Goal: Task Accomplishment & Management: Manage account settings

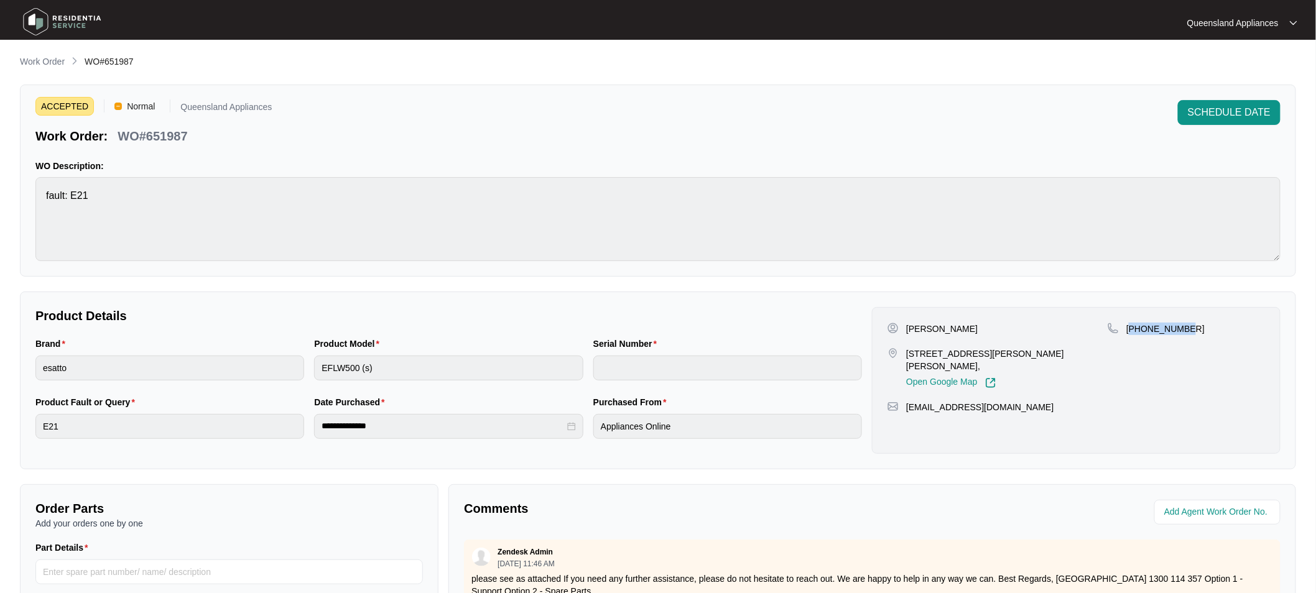
scroll to position [21, 0]
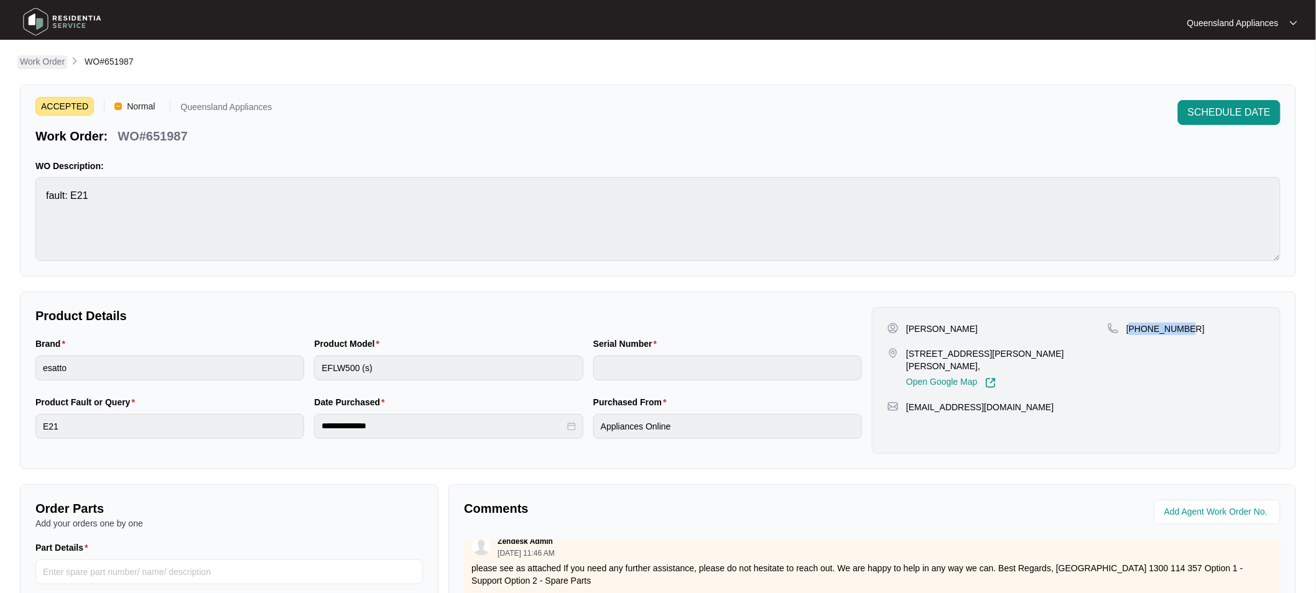
click at [52, 60] on p "Work Order" at bounding box center [42, 61] width 45 height 12
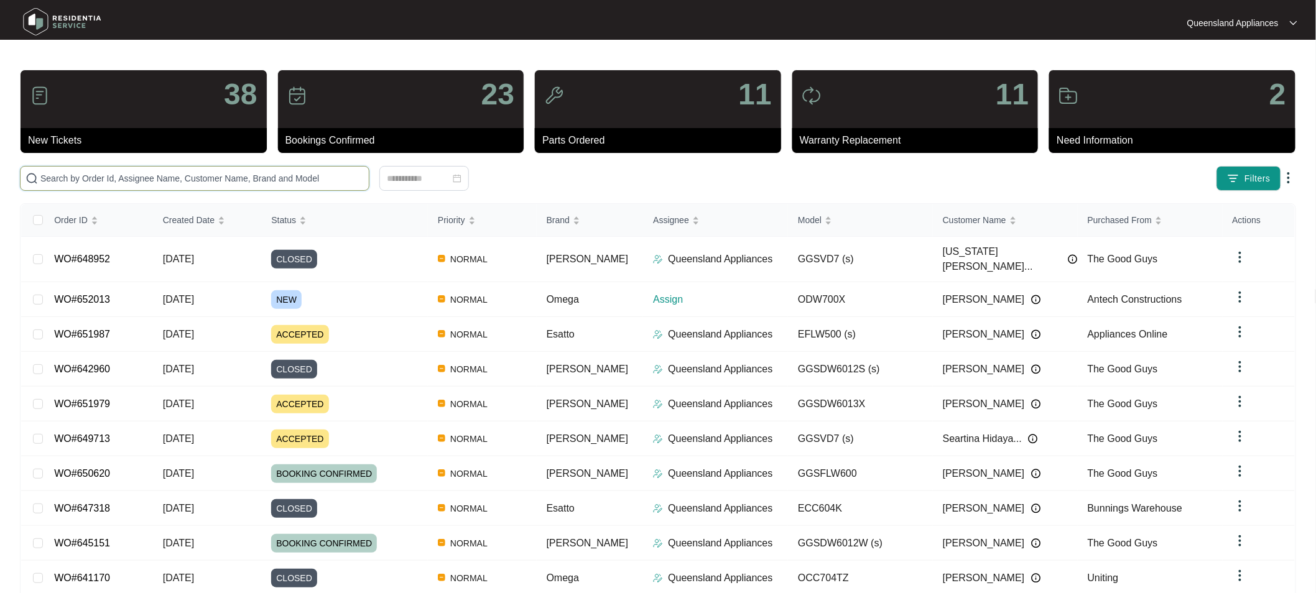
click at [253, 172] on input "text" at bounding box center [201, 179] width 323 height 14
paste input "652013"
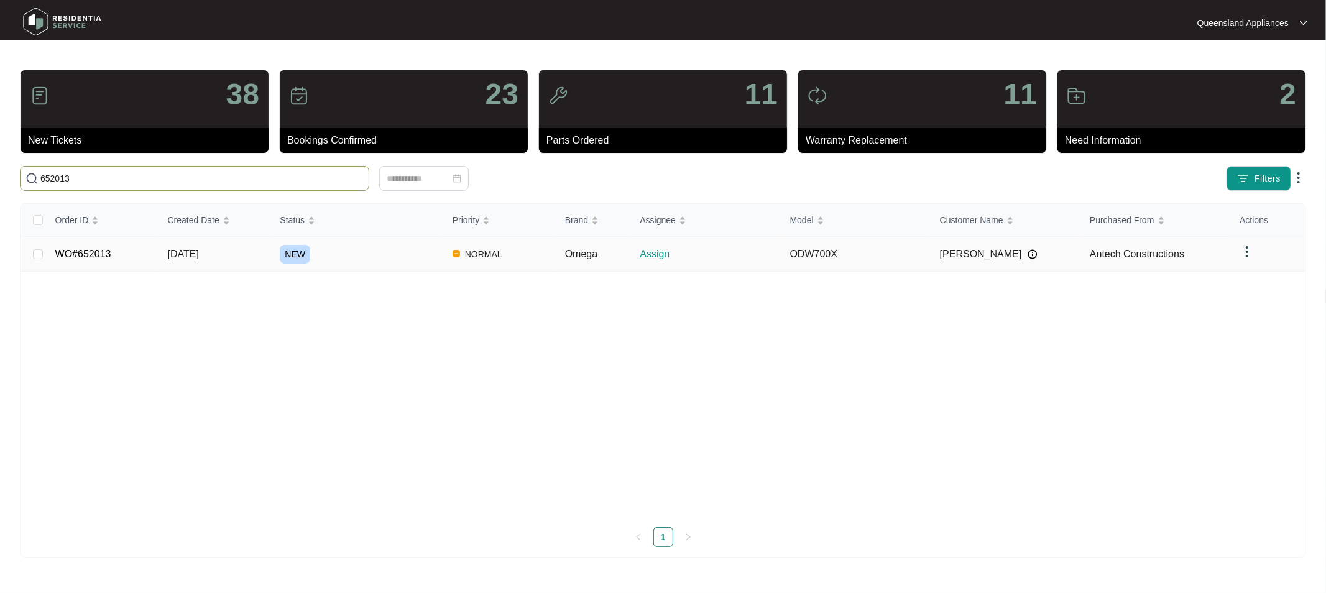
type input "652013"
click at [95, 252] on link "WO#652013" at bounding box center [83, 254] width 56 height 11
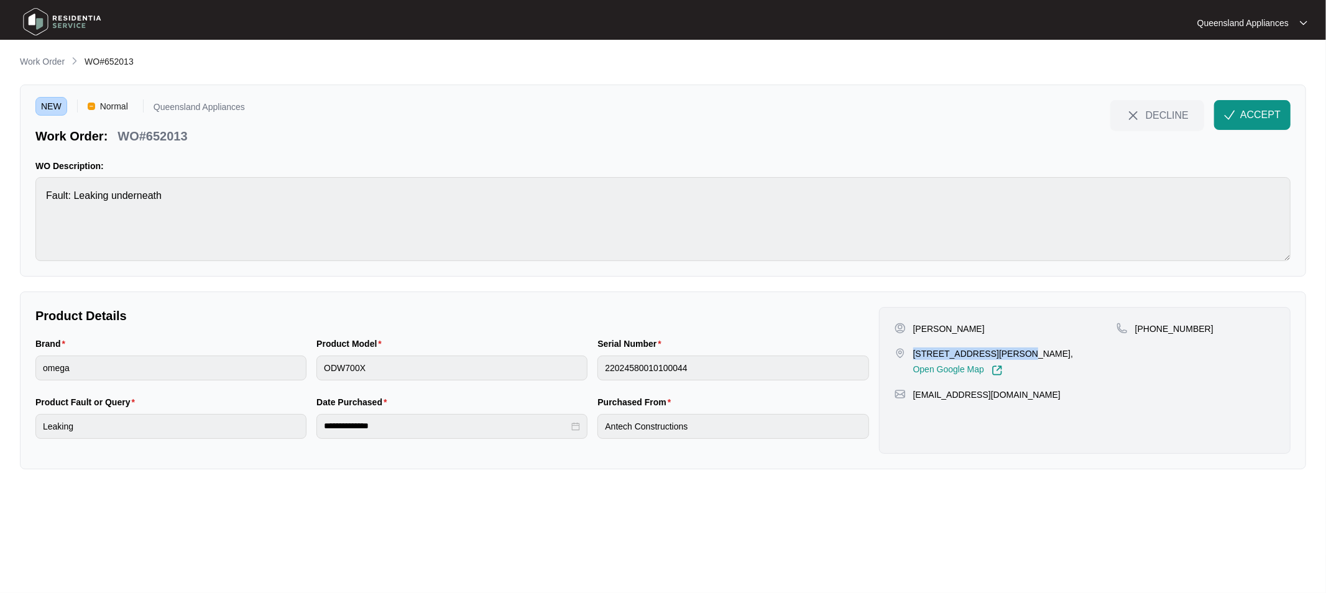
drag, startPoint x: 915, startPoint y: 349, endPoint x: 1004, endPoint y: 351, distance: 88.3
click at [1004, 351] on p "[STREET_ADDRESS][PERSON_NAME]," at bounding box center [993, 354] width 160 height 12
copy p "[STREET_ADDRESS],"
click at [175, 132] on p "WO#652013" at bounding box center [153, 135] width 70 height 17
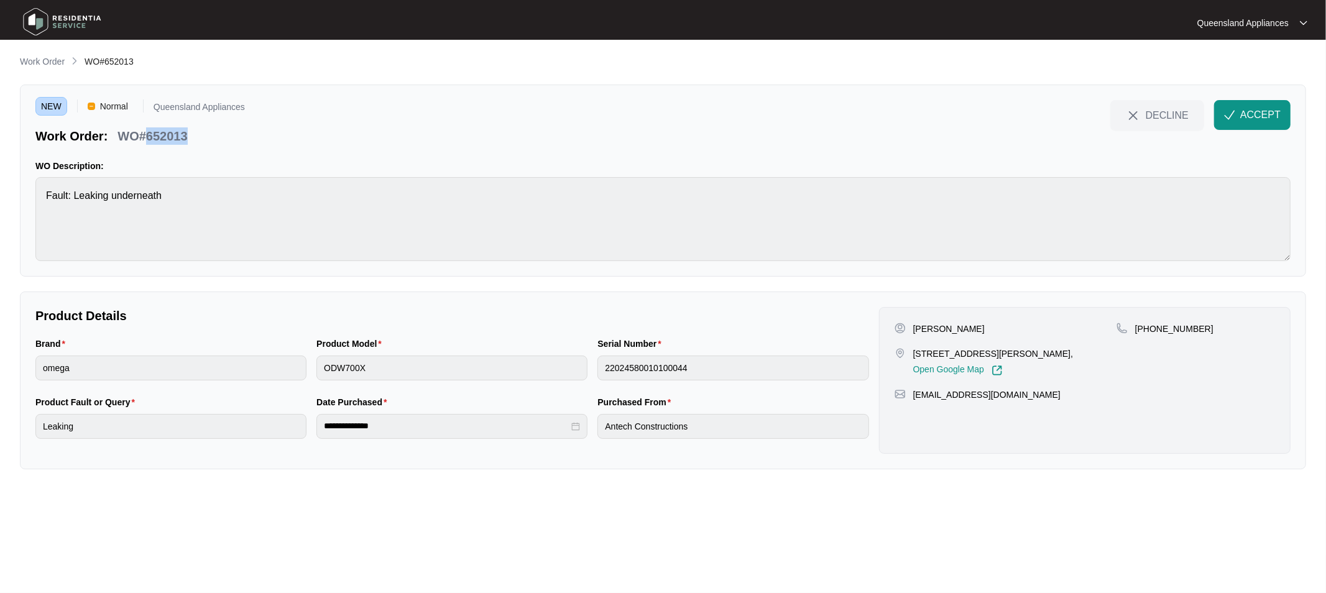
copy p "652013"
click at [1183, 331] on p "[PHONE_NUMBER]" at bounding box center [1174, 329] width 78 height 12
copy p "61411495237"
click at [1252, 117] on span "ACCEPT" at bounding box center [1261, 115] width 40 height 15
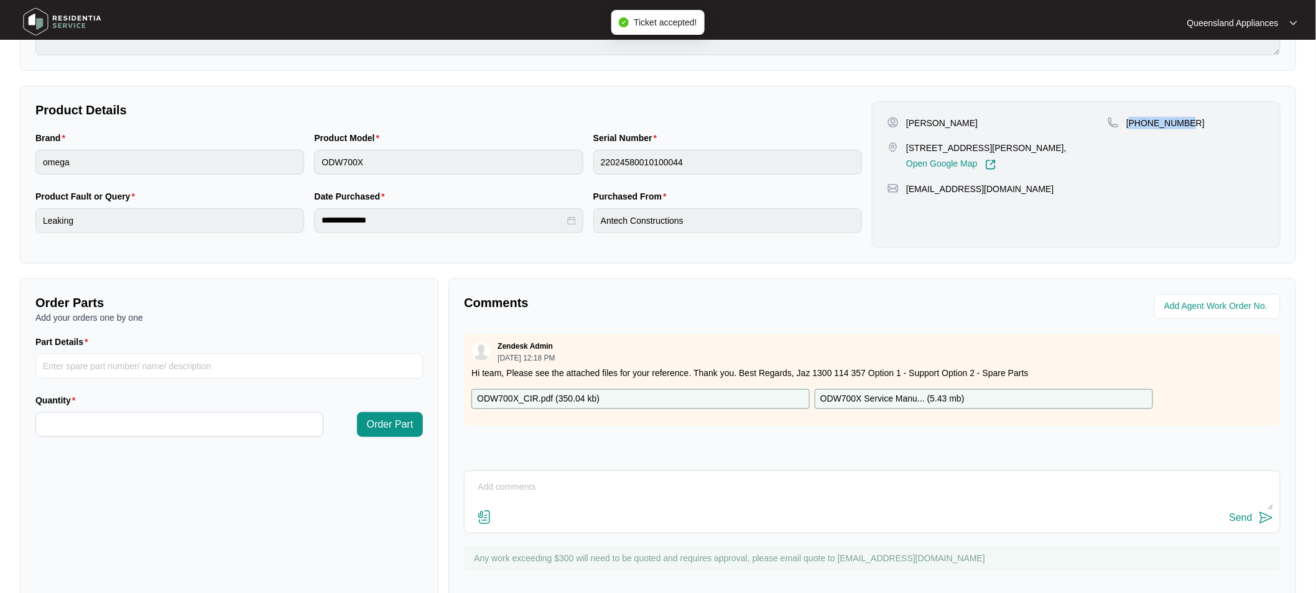
scroll to position [207, 0]
